Goal: Task Accomplishment & Management: Complete application form

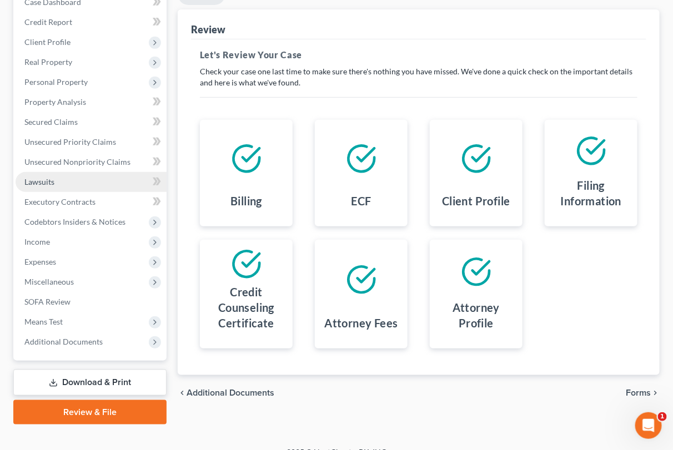
scroll to position [159, 0]
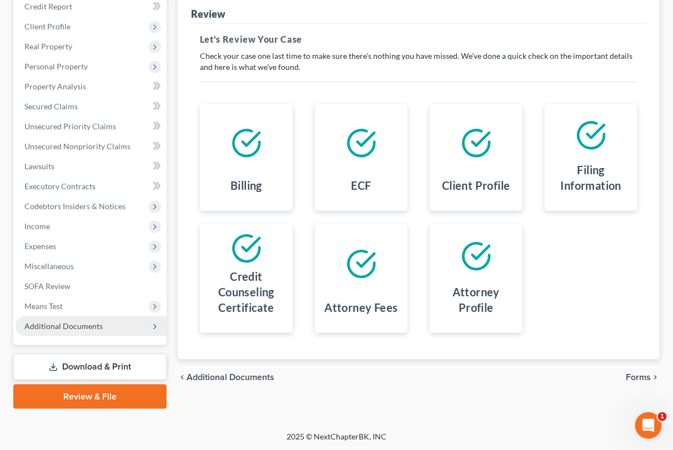
click at [117, 321] on span "Additional Documents" at bounding box center [91, 326] width 151 height 20
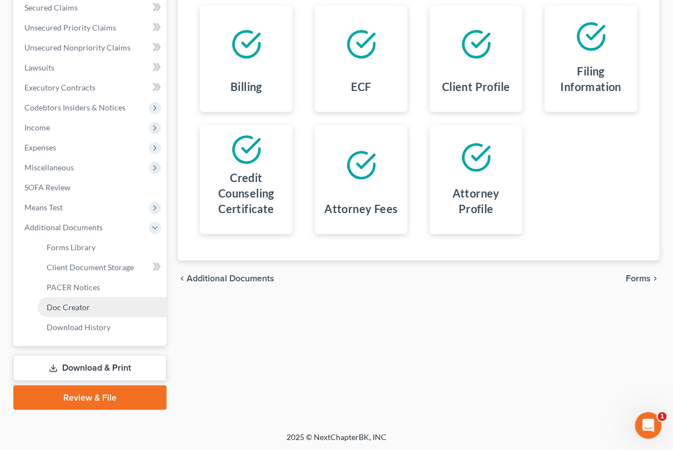
scroll to position [259, 0]
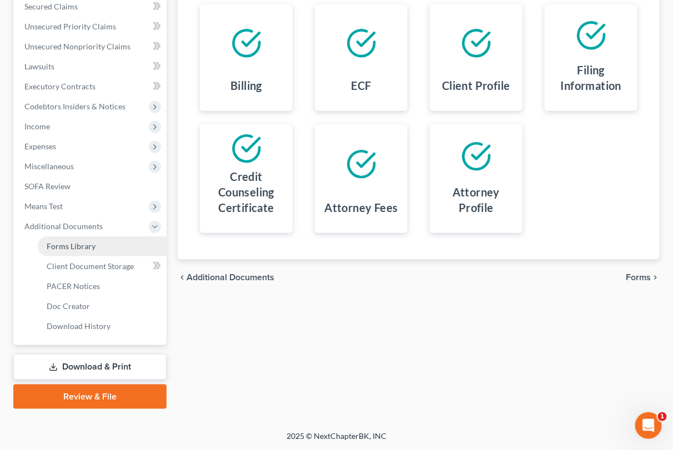
click at [104, 254] on link "Forms Library" at bounding box center [102, 246] width 129 height 20
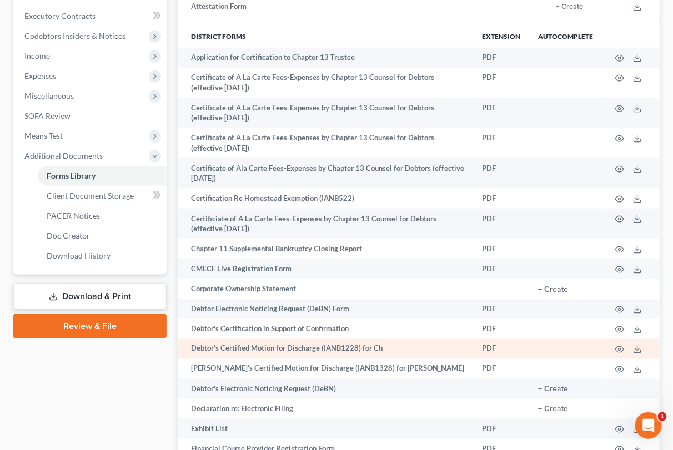
scroll to position [309, 0]
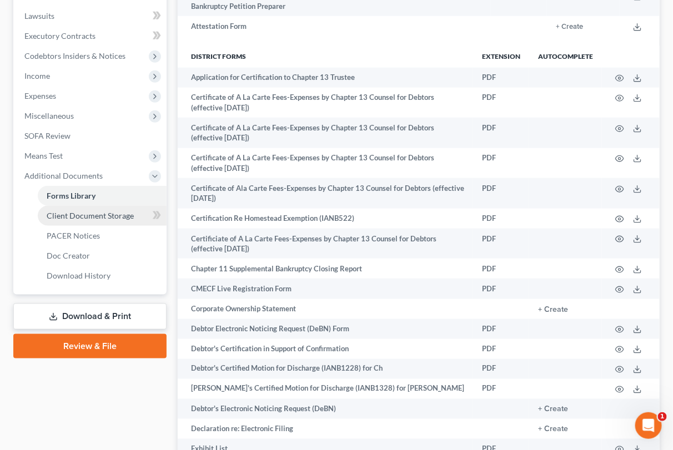
click at [111, 216] on span "Client Document Storage" at bounding box center [90, 215] width 87 height 9
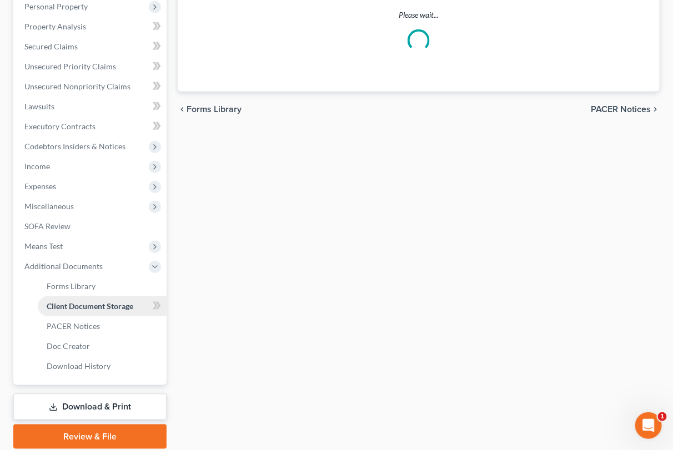
scroll to position [71, 0]
select select "30"
select select "4"
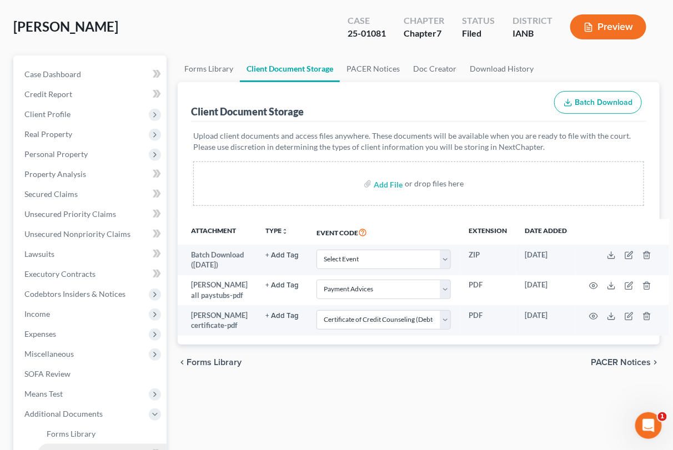
scroll to position [0, 0]
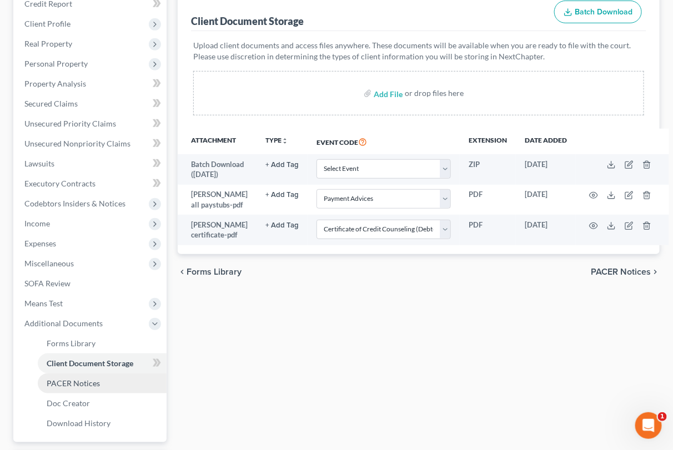
click at [52, 385] on span "PACER Notices" at bounding box center [73, 383] width 53 height 9
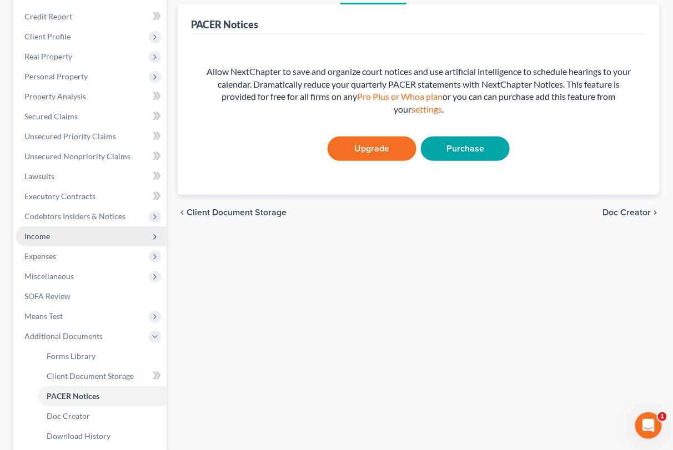
scroll to position [185, 0]
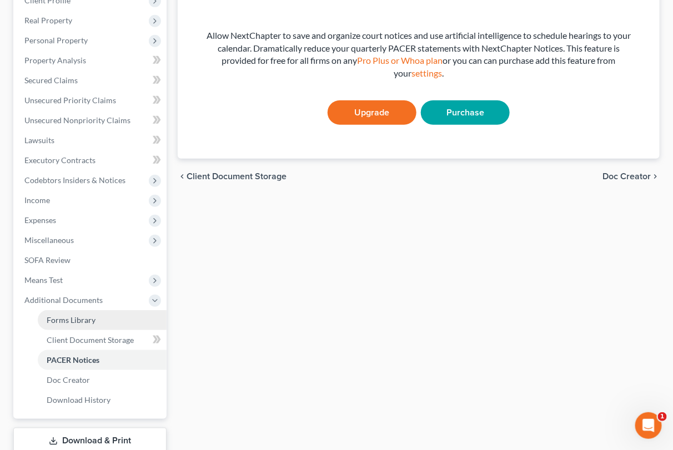
click at [94, 321] on link "Forms Library" at bounding box center [102, 320] width 129 height 20
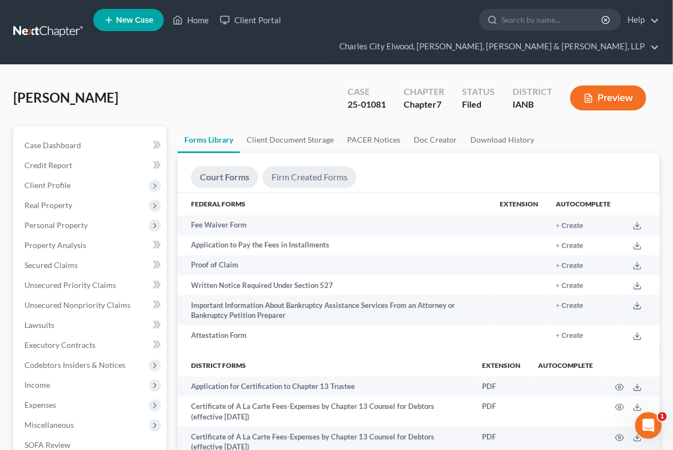
click at [333, 182] on link "Firm Created Forms" at bounding box center [310, 178] width 94 height 22
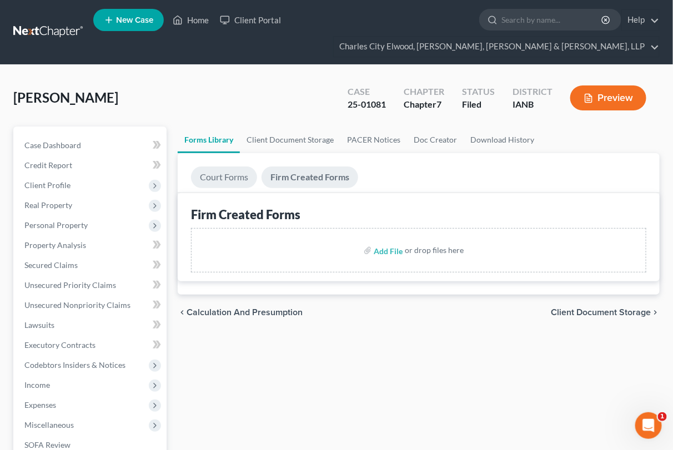
click at [243, 178] on link "Court Forms" at bounding box center [224, 178] width 66 height 22
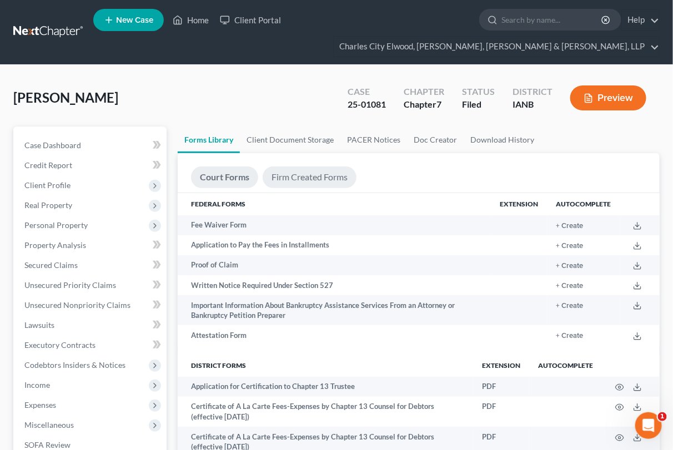
click at [290, 170] on link "Firm Created Forms" at bounding box center [310, 178] width 94 height 22
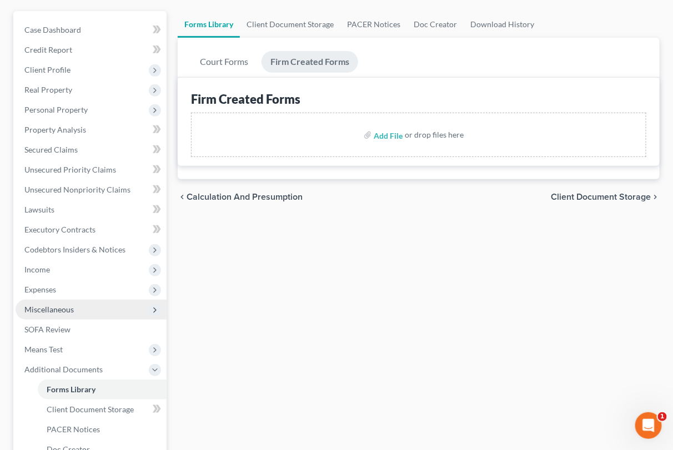
scroll to position [259, 0]
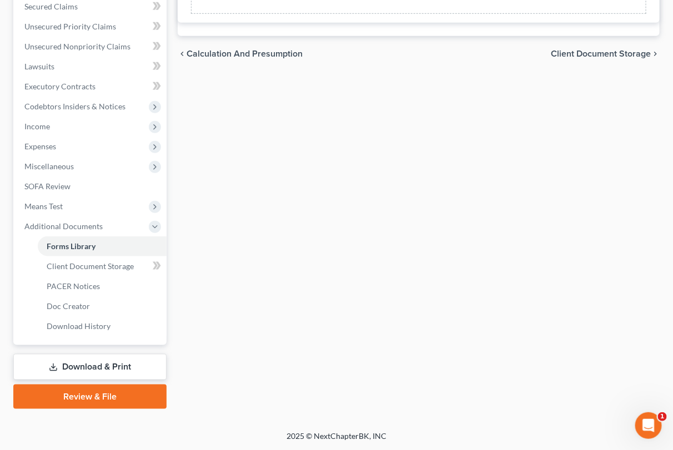
drag, startPoint x: 146, startPoint y: 397, endPoint x: 188, endPoint y: 390, distance: 42.7
click at [145, 397] on link "Review & File" at bounding box center [89, 397] width 153 height 24
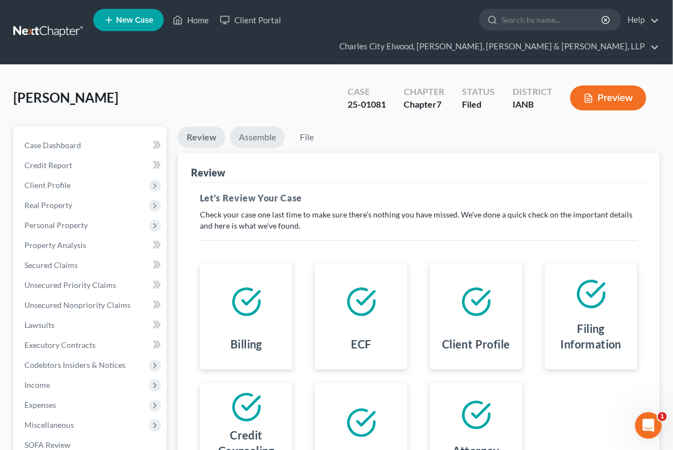
click at [245, 145] on link "Assemble" at bounding box center [257, 138] width 55 height 22
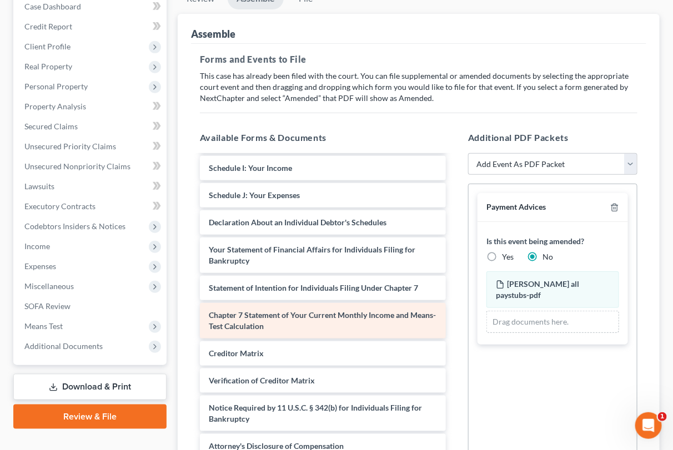
scroll to position [220, 0]
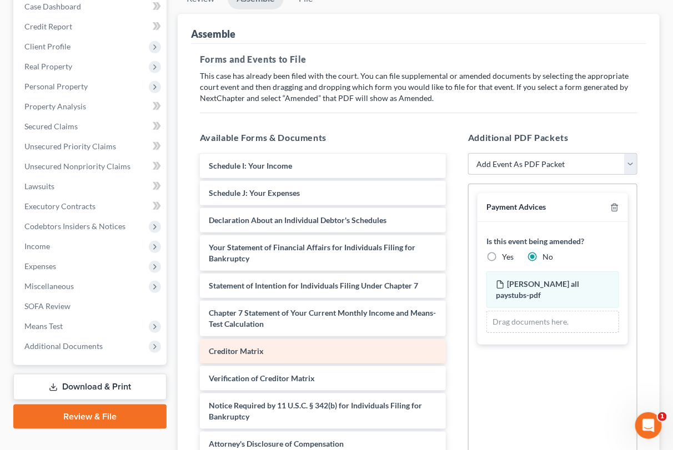
click at [240, 351] on span "Creditor Matrix" at bounding box center [236, 350] width 55 height 9
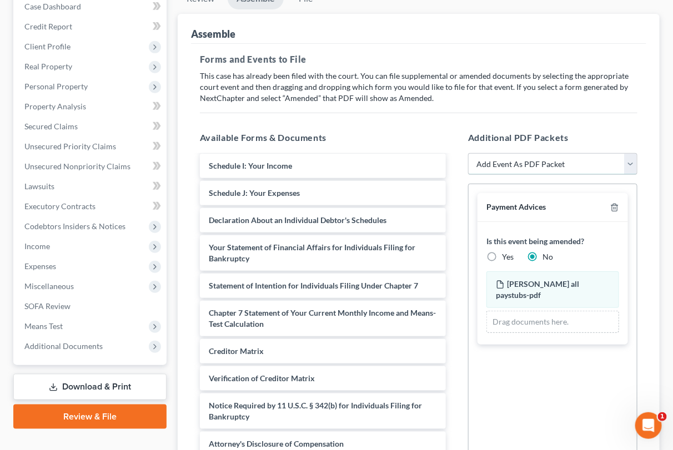
click at [600, 159] on select "Add Event As PDF Packet Amend Amend Plan Amended Application Amended List of Cr…" at bounding box center [552, 164] width 169 height 22
click at [542, 253] on label "No" at bounding box center [547, 256] width 11 height 11
click at [547, 253] on input "No" at bounding box center [550, 254] width 7 height 7
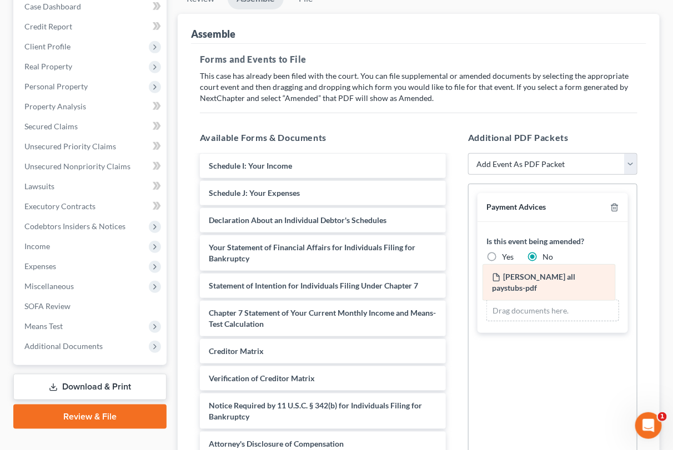
drag, startPoint x: 550, startPoint y: 289, endPoint x: 540, endPoint y: 291, distance: 10.1
click at [540, 291] on div "[PERSON_NAME] all paystubs-pdf Amended [PERSON_NAME] all paystubs-pdf [PERSON_N…" at bounding box center [552, 296] width 133 height 50
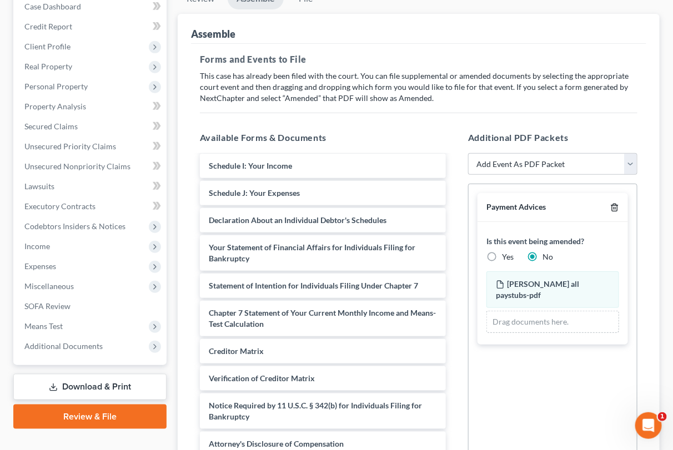
click at [612, 206] on icon "button" at bounding box center [614, 207] width 9 height 9
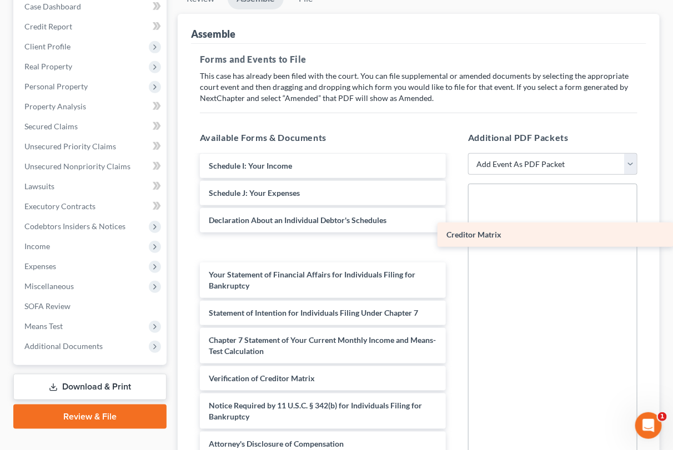
drag, startPoint x: 329, startPoint y: 356, endPoint x: 585, endPoint y: 241, distance: 280.7
click at [455, 241] on div "Creditor Matrix Voluntary Petition for Individuals Filing for Bankruptcy Summar…" at bounding box center [323, 209] width 264 height 547
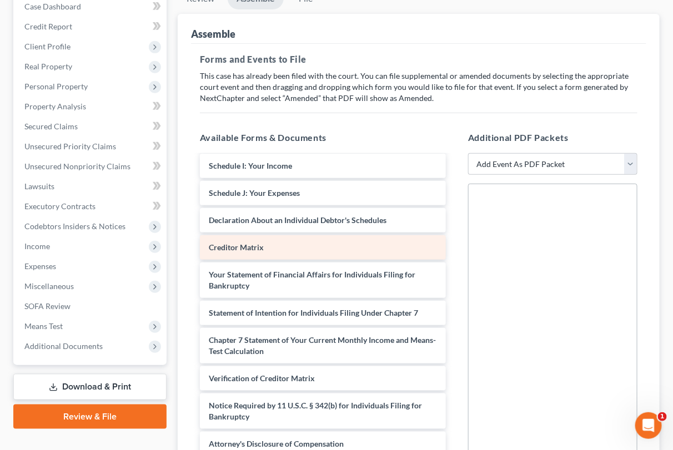
click at [307, 247] on div "Creditor Matrix" at bounding box center [323, 247] width 246 height 24
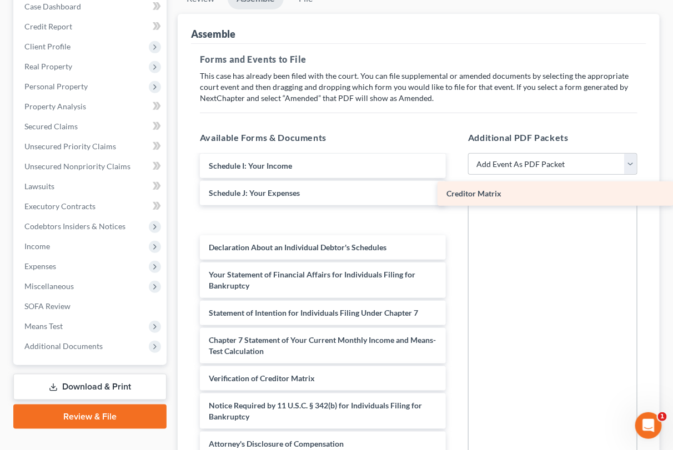
drag, startPoint x: 307, startPoint y: 247, endPoint x: 559, endPoint y: 194, distance: 257.5
click at [455, 194] on div "Creditor Matrix Voluntary Petition for Individuals Filing for Bankruptcy Summar…" at bounding box center [323, 209] width 264 height 547
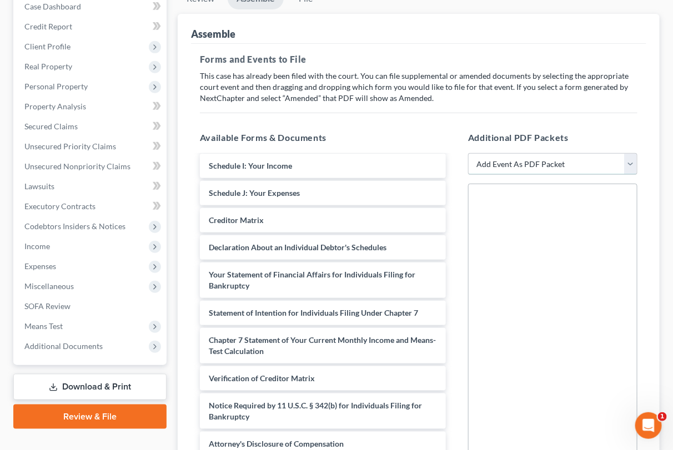
click at [580, 155] on select "Add Event As PDF Packet Amend Amend Plan Amended Application Amended List of Cr…" at bounding box center [552, 164] width 169 height 22
select select "19"
click at [468, 153] on select "Add Event As PDF Packet Amend Amend Plan Amended Application Amended List of Cr…" at bounding box center [552, 164] width 169 height 22
select select
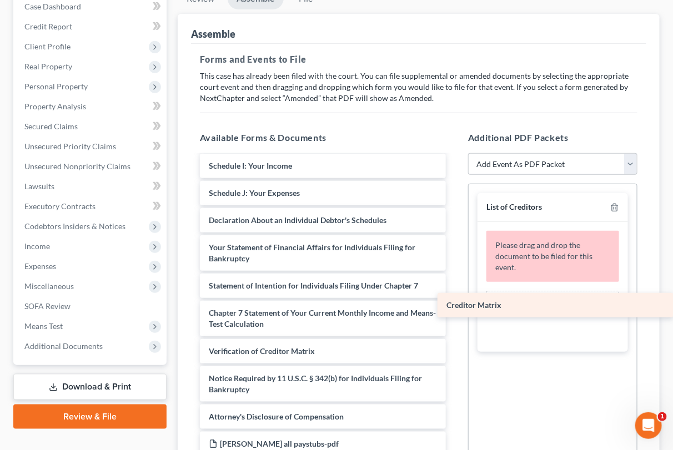
drag, startPoint x: 305, startPoint y: 218, endPoint x: 583, endPoint y: 301, distance: 289.8
click at [455, 301] on div "Creditor Matrix Voluntary Petition for Individuals Filing for Bankruptcy Summar…" at bounding box center [323, 196] width 264 height 520
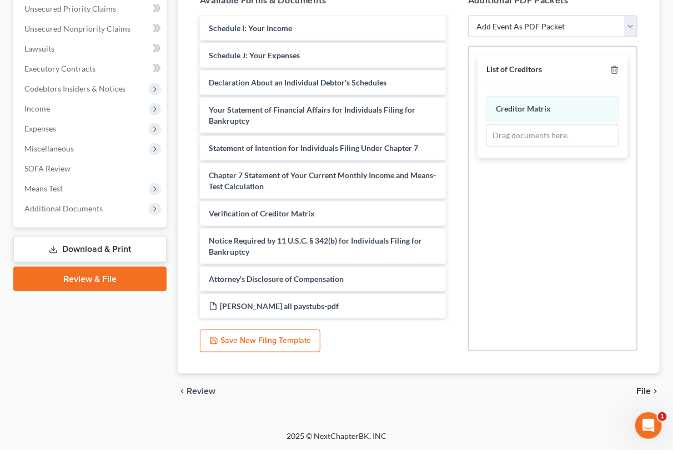
scroll to position [278, 0]
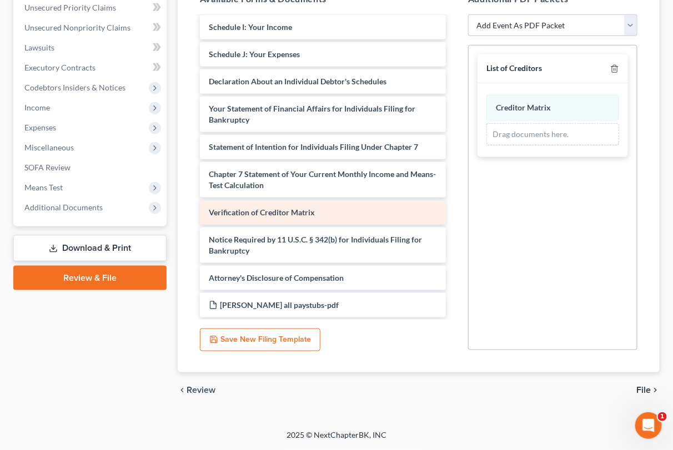
click at [316, 216] on div "Verification of Creditor Matrix" at bounding box center [323, 212] width 246 height 24
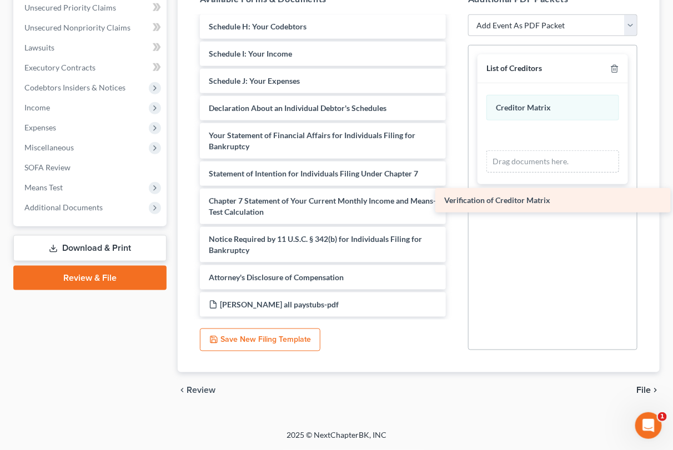
scroll to position [193, 0]
drag, startPoint x: 316, startPoint y: 216, endPoint x: 581, endPoint y: 201, distance: 265.7
click at [455, 201] on div "Verification of Creditor Matrix Voluntary Petition for Individuals Filing for B…" at bounding box center [323, 71] width 264 height 493
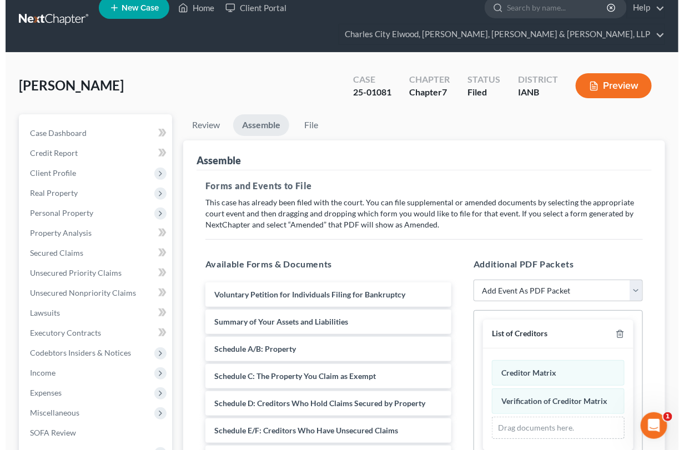
scroll to position [0, 0]
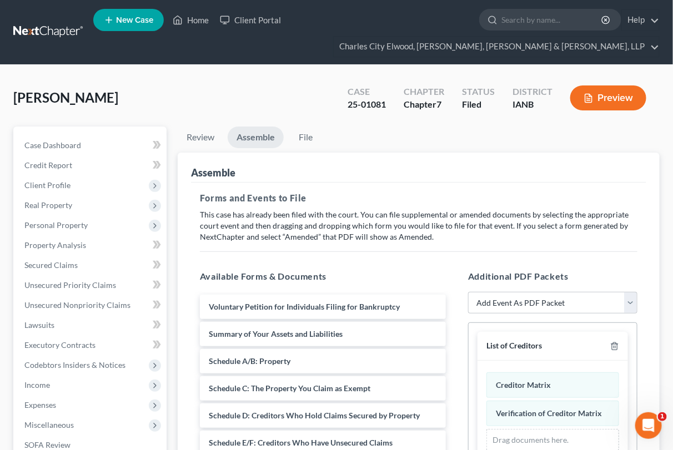
click at [602, 102] on button "Preview" at bounding box center [608, 97] width 76 height 25
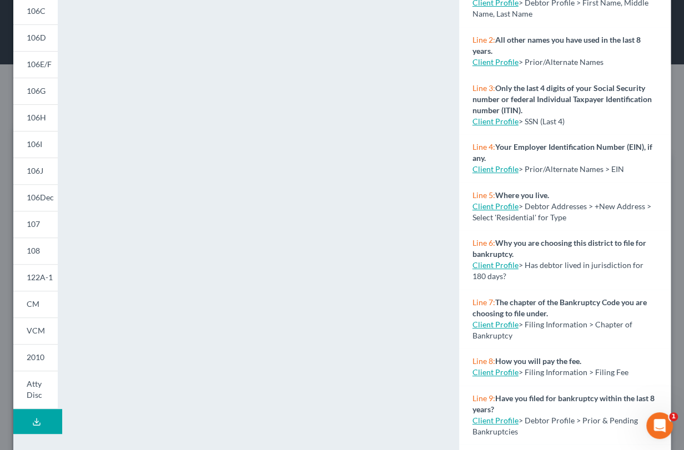
scroll to position [177, 0]
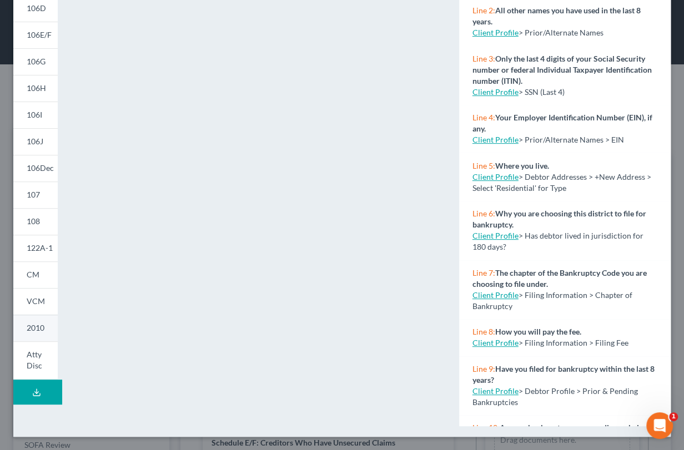
click at [42, 331] on link "2010" at bounding box center [35, 328] width 44 height 27
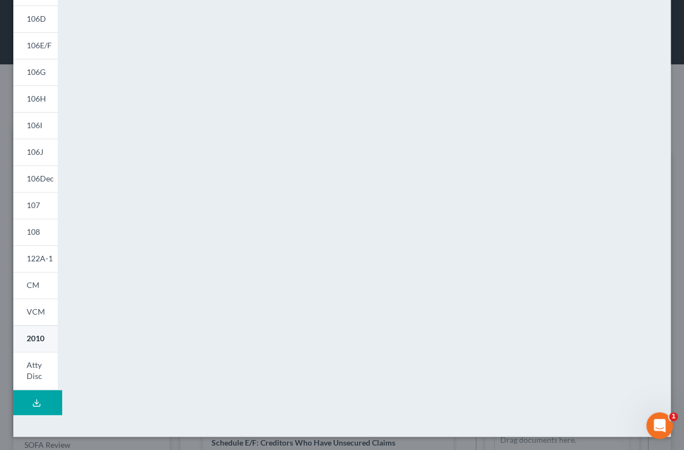
scroll to position [165, 0]
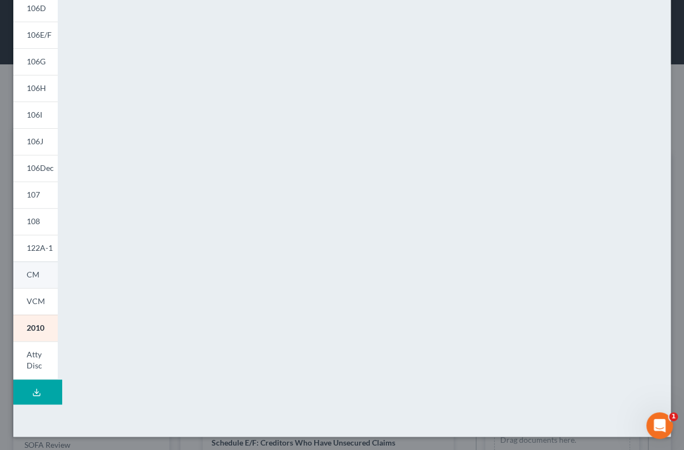
click at [33, 281] on link "CM" at bounding box center [35, 274] width 44 height 27
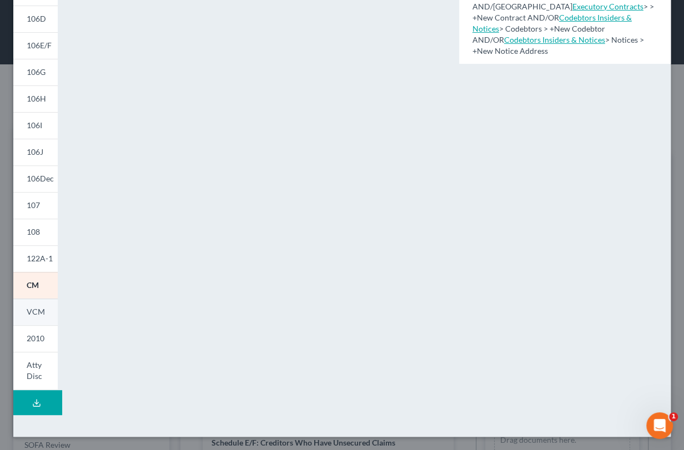
scroll to position [177, 0]
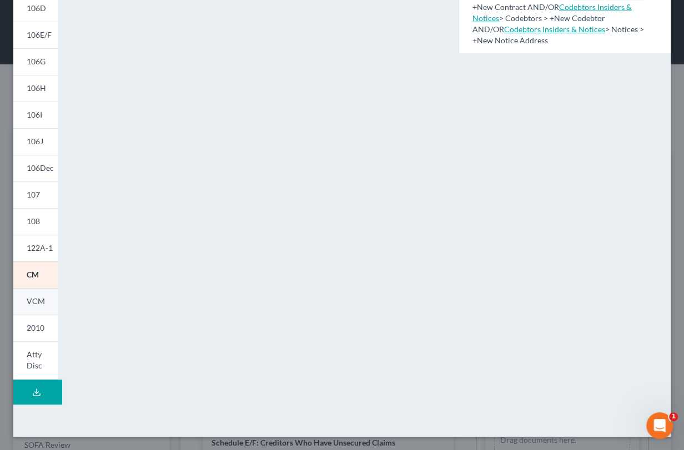
click at [43, 306] on link "VCM" at bounding box center [35, 301] width 44 height 27
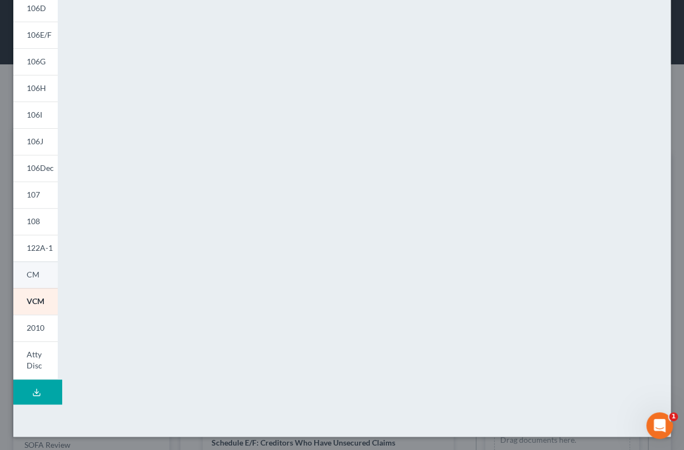
click at [36, 271] on span "CM" at bounding box center [33, 274] width 13 height 9
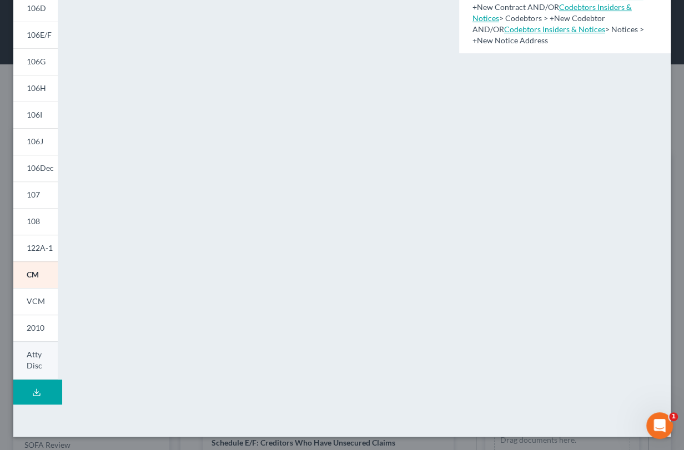
click at [37, 362] on span "Atty Disc" at bounding box center [35, 360] width 16 height 21
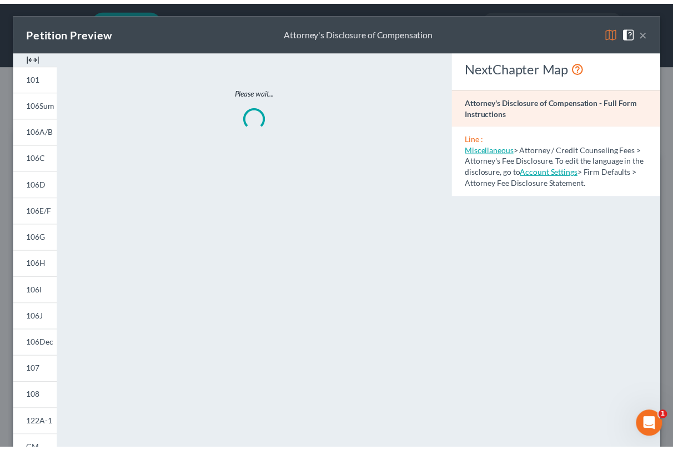
scroll to position [0, 0]
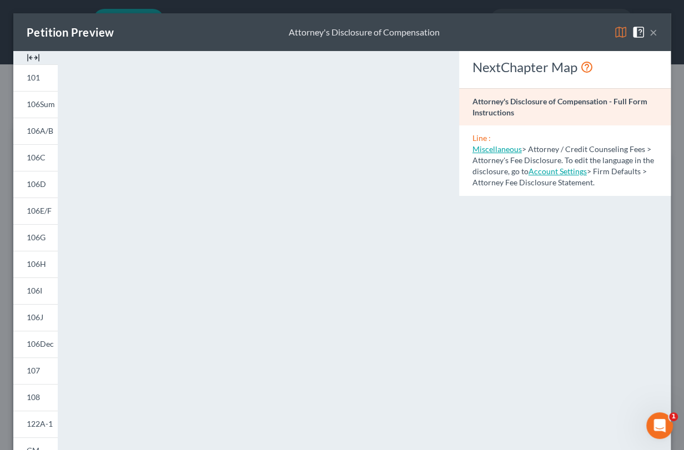
click at [649, 31] on button "×" at bounding box center [653, 32] width 8 height 13
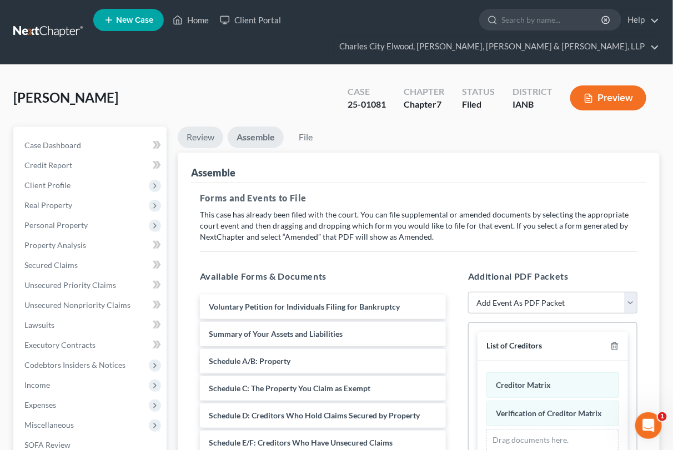
click at [209, 136] on link "Review" at bounding box center [201, 138] width 46 height 22
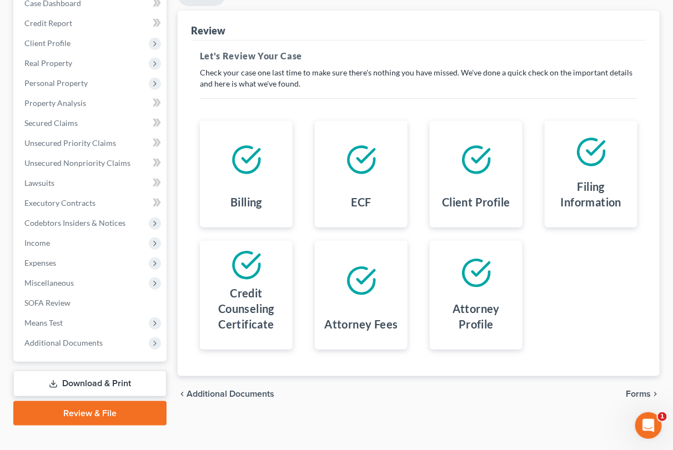
scroll to position [159, 0]
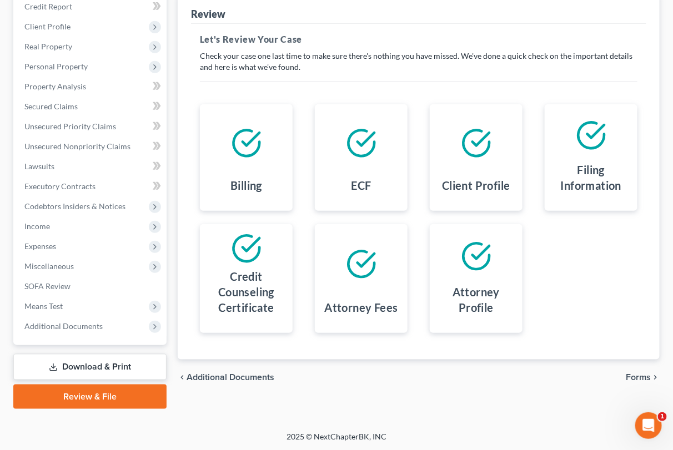
click at [560, 162] on h4 "Filing Information" at bounding box center [590, 177] width 75 height 31
click at [260, 377] on span "Additional Documents" at bounding box center [231, 377] width 88 height 9
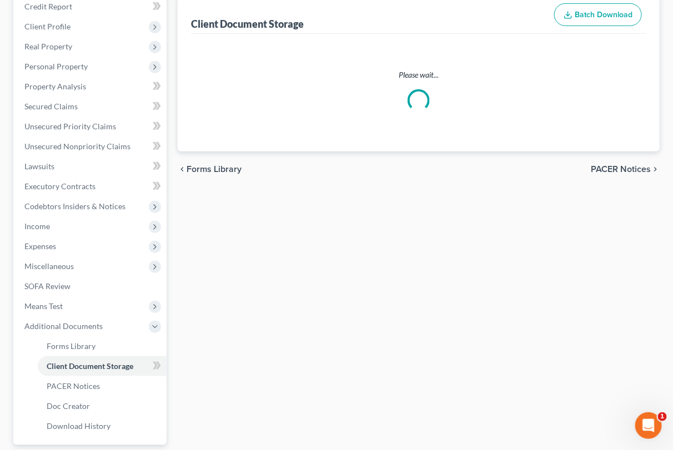
scroll to position [105, 0]
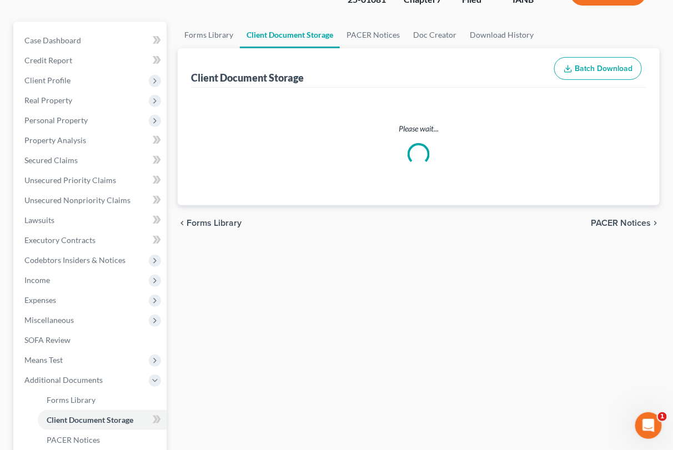
select select "30"
select select "4"
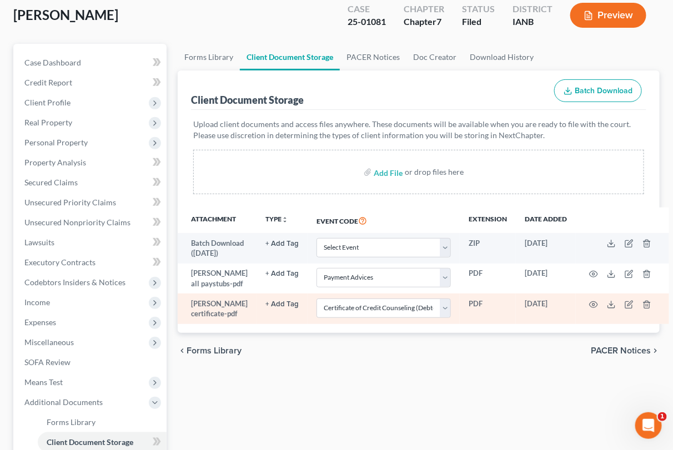
scroll to position [92, 0]
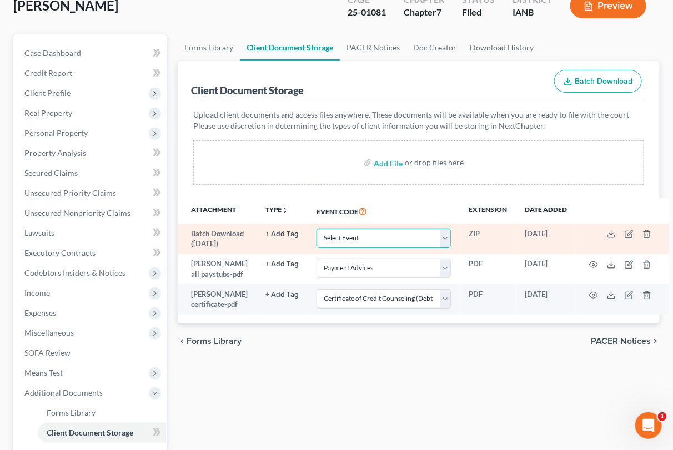
click at [432, 239] on select "Select Event Amend Amend Plan Amended Application Amended List of Creditor(s) (…" at bounding box center [383, 238] width 134 height 19
click at [430, 243] on select "Select Event Amend Amend Plan Amended Application Amended List of Creditor(s) (…" at bounding box center [383, 238] width 134 height 19
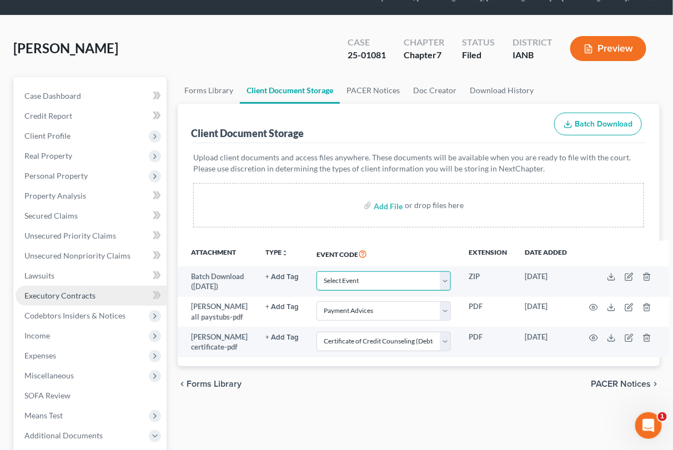
scroll to position [0, 0]
